Goal: Task Accomplishment & Management: Complete application form

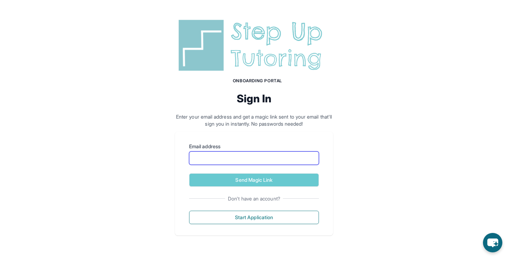
click at [284, 159] on input "Email address" at bounding box center [254, 157] width 130 height 13
type input "**********"
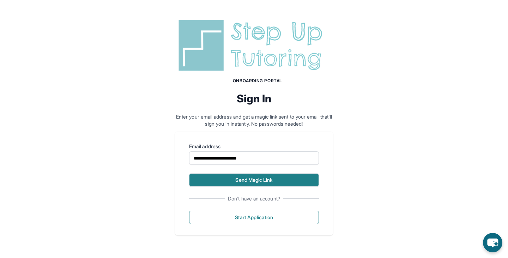
click at [258, 178] on button "Send Magic Link" at bounding box center [254, 179] width 130 height 13
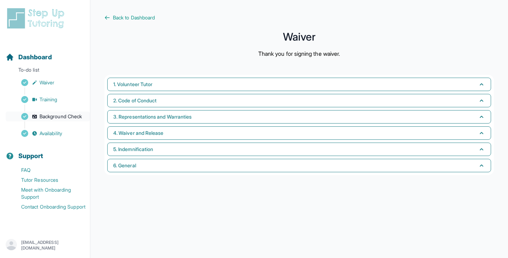
click at [64, 116] on span "Background Check" at bounding box center [61, 116] width 42 height 7
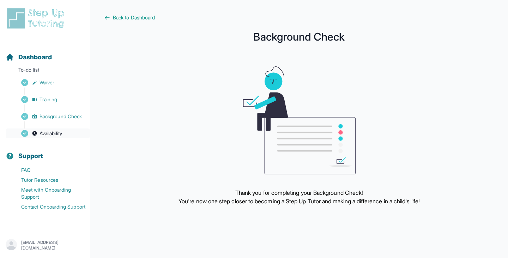
click at [62, 136] on span "Availability" at bounding box center [51, 133] width 23 height 7
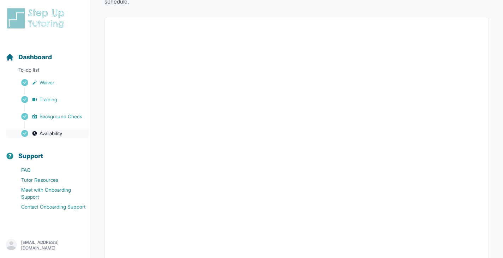
scroll to position [59, 0]
